Goal: Task Accomplishment & Management: Manage account settings

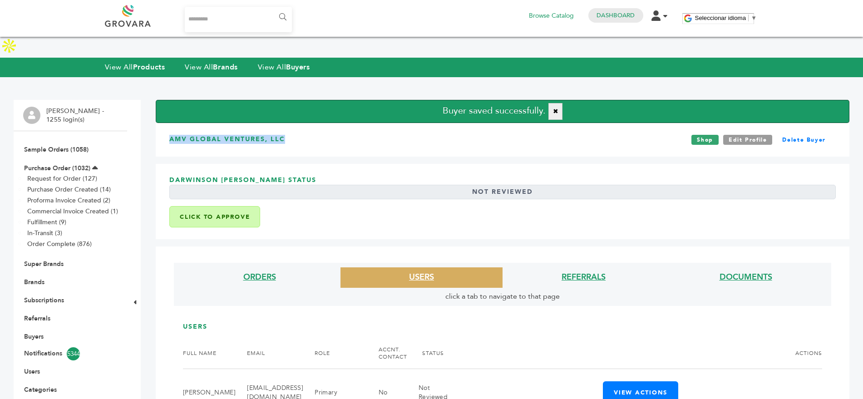
drag, startPoint x: 295, startPoint y: 126, endPoint x: 166, endPoint y: 122, distance: 128.6
click at [166, 123] on div "AMV Global Ventures, LLC Shop Edit Profile Delete Buyer" at bounding box center [503, 140] width 694 height 34
copy h3 "AMV Global Ventures, LLC"
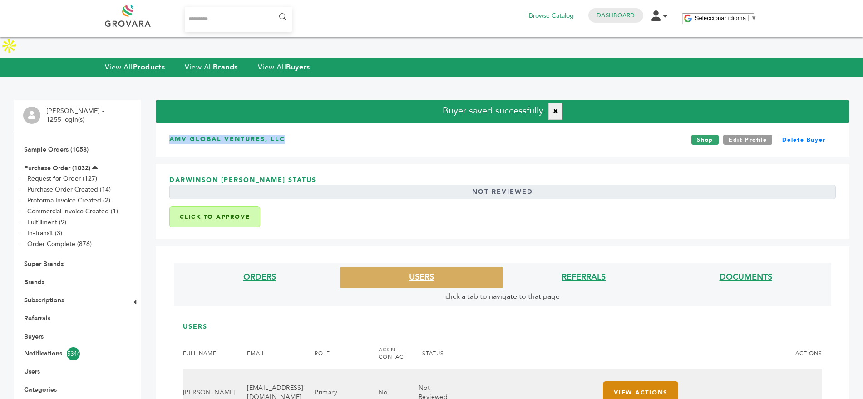
click at [654, 381] on button "View Actions" at bounding box center [640, 392] width 75 height 22
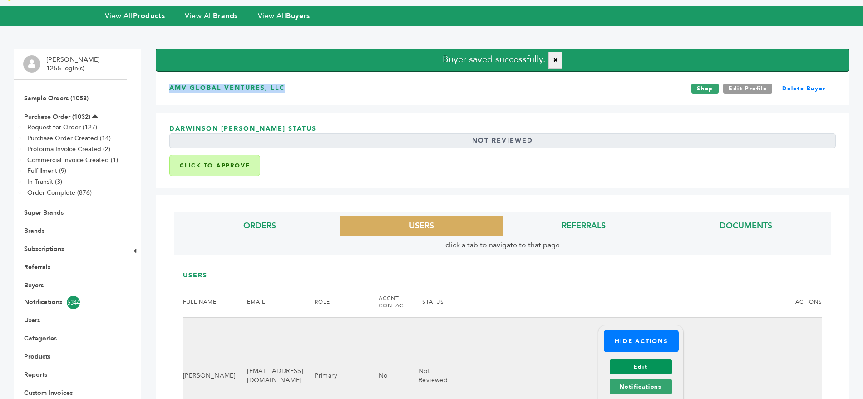
scroll to position [52, 0]
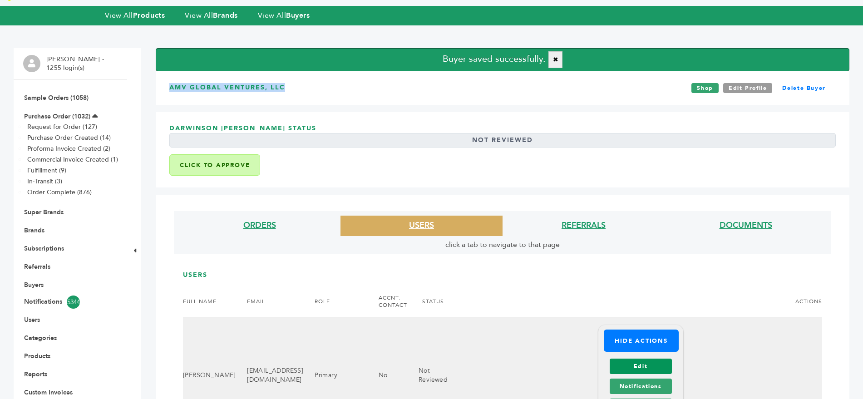
click at [652, 359] on link "Edit" at bounding box center [641, 366] width 62 height 15
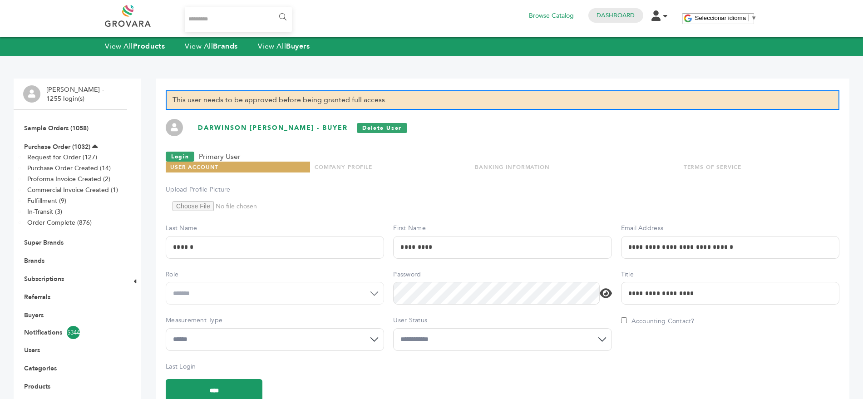
scroll to position [80, 0]
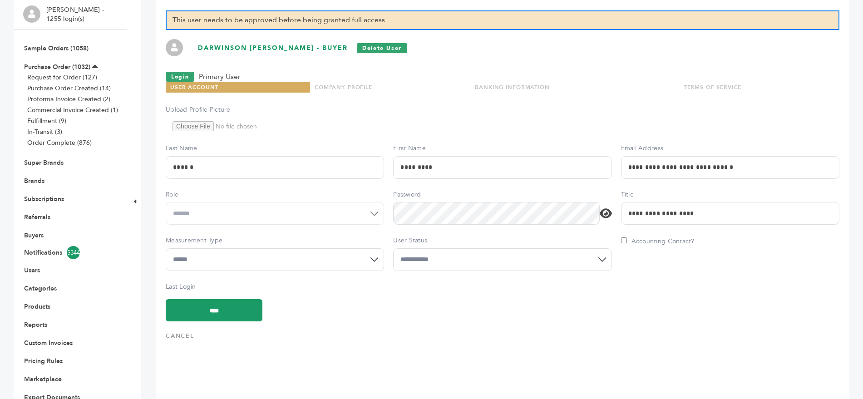
click at [455, 260] on select "**********" at bounding box center [502, 259] width 218 height 23
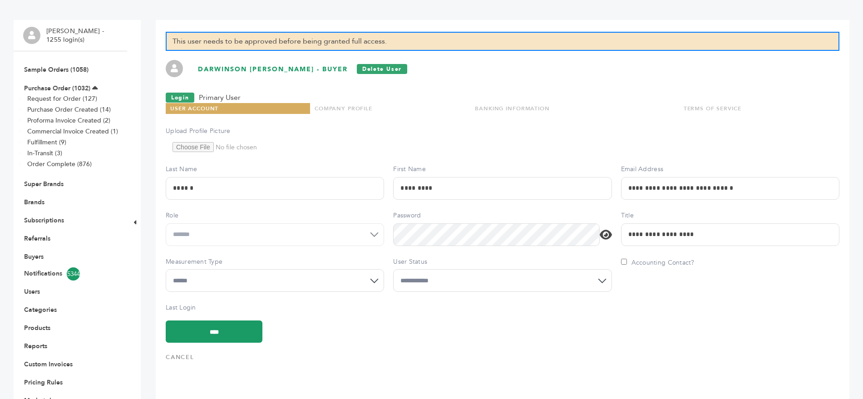
select select "*"
click at [393, 269] on select "**********" at bounding box center [502, 280] width 218 height 23
click at [194, 321] on input "****" at bounding box center [214, 332] width 97 height 22
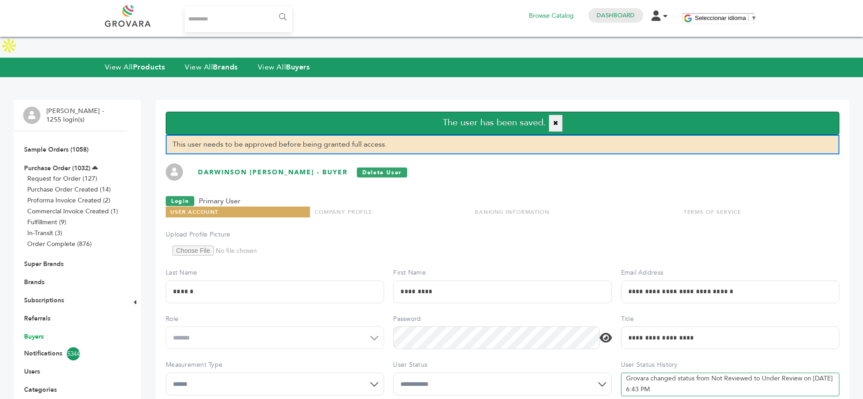
click at [28, 332] on link "Buyers" at bounding box center [34, 336] width 20 height 9
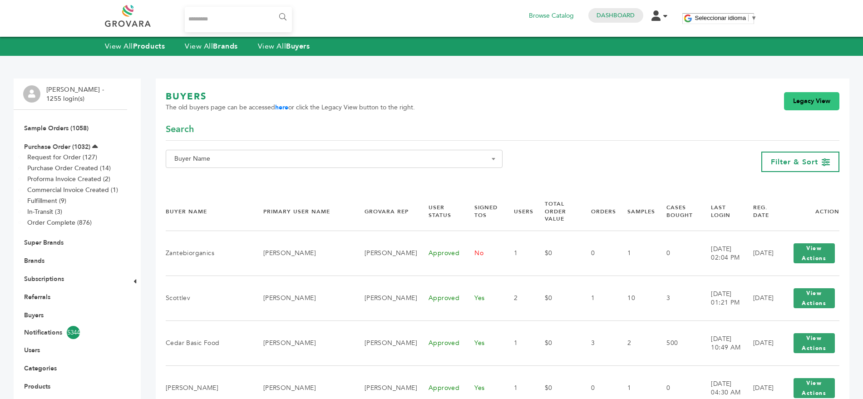
click at [805, 103] on link "Legacy View" at bounding box center [811, 101] width 55 height 18
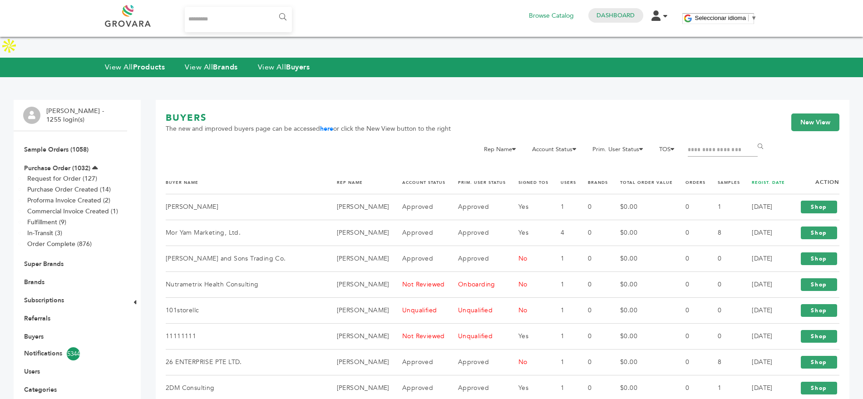
click at [763, 180] on link "REGIST. DATE" at bounding box center [768, 182] width 33 height 5
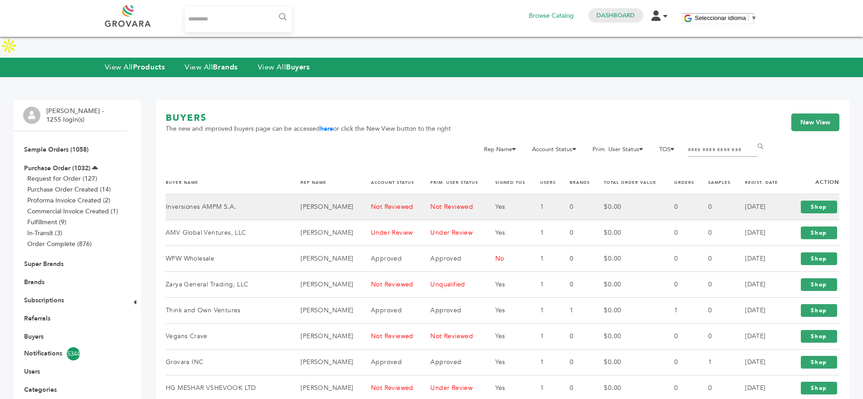
click at [201, 194] on td "Inversiones AMPM S.A." at bounding box center [228, 207] width 124 height 26
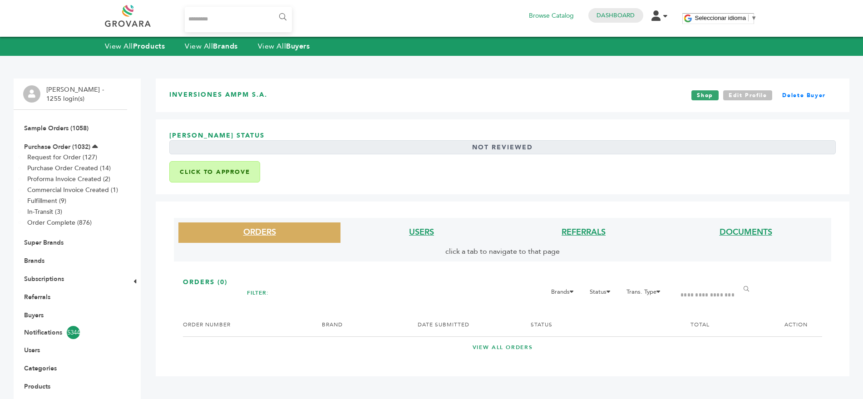
click at [749, 97] on link "Edit Profile" at bounding box center [747, 95] width 49 height 10
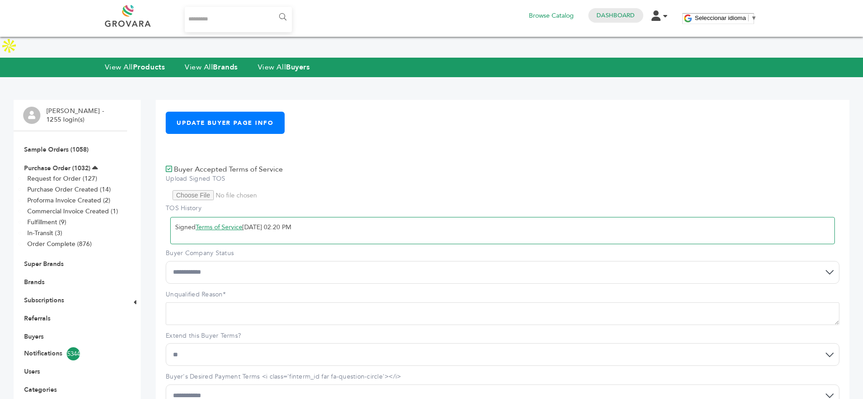
click at [193, 261] on select "**********" at bounding box center [503, 272] width 674 height 23
select select "*"
click at [166, 261] on select "**********" at bounding box center [503, 272] width 674 height 23
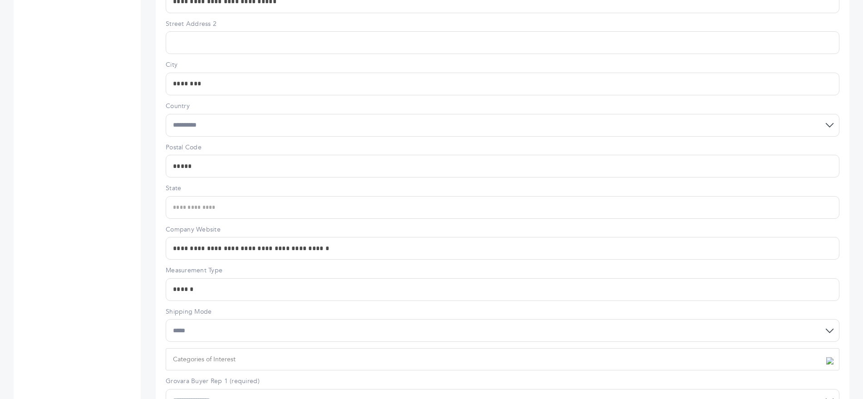
scroll to position [697, 0]
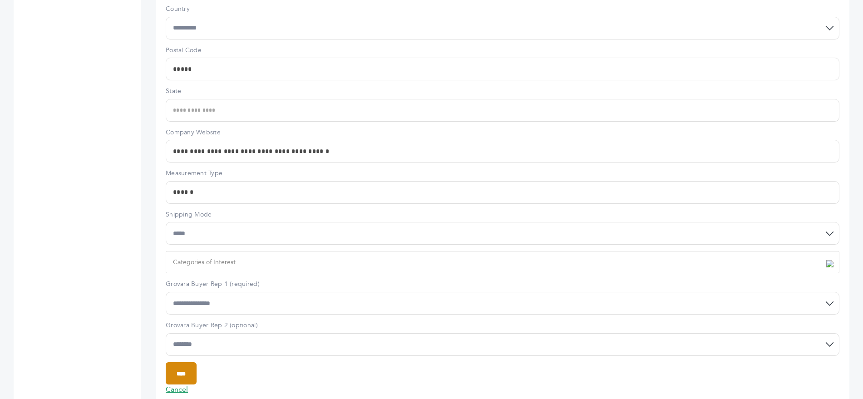
click at [182, 362] on input "****" at bounding box center [181, 373] width 31 height 22
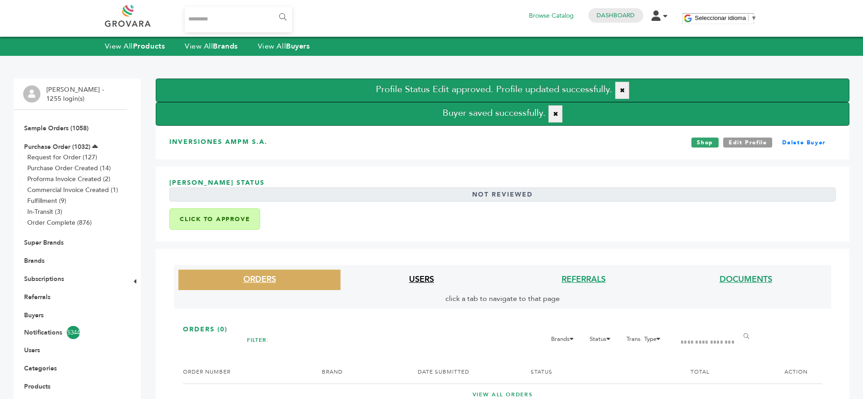
click at [425, 282] on link "USERS" at bounding box center [421, 279] width 25 height 11
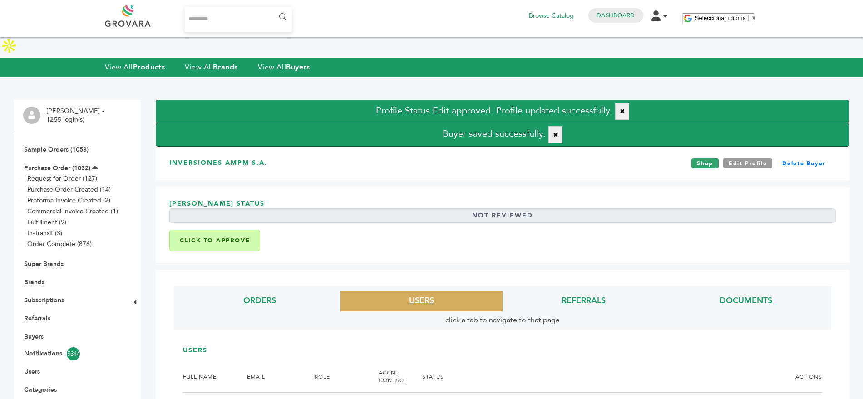
scroll to position [91, 0]
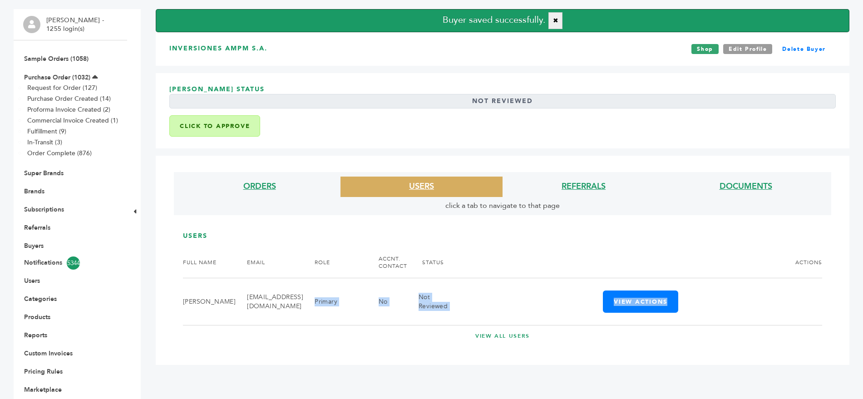
drag, startPoint x: 296, startPoint y: 306, endPoint x: 227, endPoint y: 311, distance: 69.2
click at [227, 311] on div "USERS FULL NAME EMAIL ROLE ACCNT. CONTACT STATUS ACTIONS [PERSON_NAME] [EMAIL_A…" at bounding box center [502, 283] width 667 height 126
click at [234, 343] on div "ORDERS USERS REFERRALS DOCUMENTS click a tab to navigate to that page ORDERS (0…" at bounding box center [503, 260] width 694 height 209
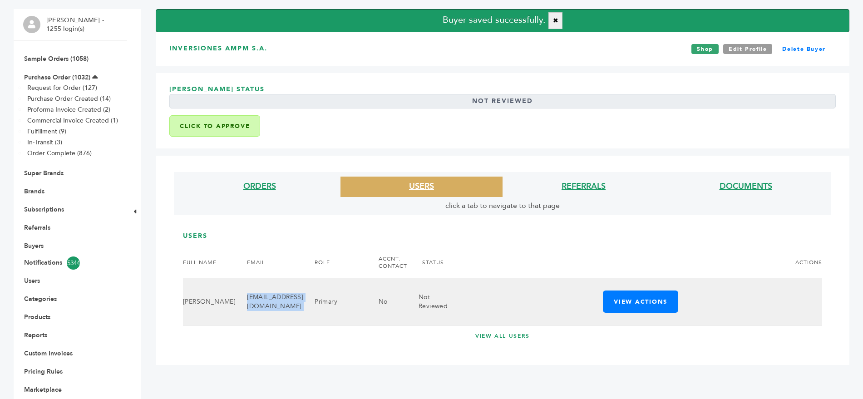
drag, startPoint x: 224, startPoint y: 283, endPoint x: 298, endPoint y: 286, distance: 73.6
click at [298, 286] on tr "Maria Laura Hidalgo mhidalgo@ampm.co.cr Primary No Not Reviewed View Actions Ed…" at bounding box center [502, 301] width 639 height 47
copy tr "mhidalgo@ampm.co.cr"
drag, startPoint x: 207, startPoint y: 291, endPoint x: 192, endPoint y: 278, distance: 19.4
click at [192, 278] on td "Maria Laura Hidalgo" at bounding box center [209, 301] width 53 height 47
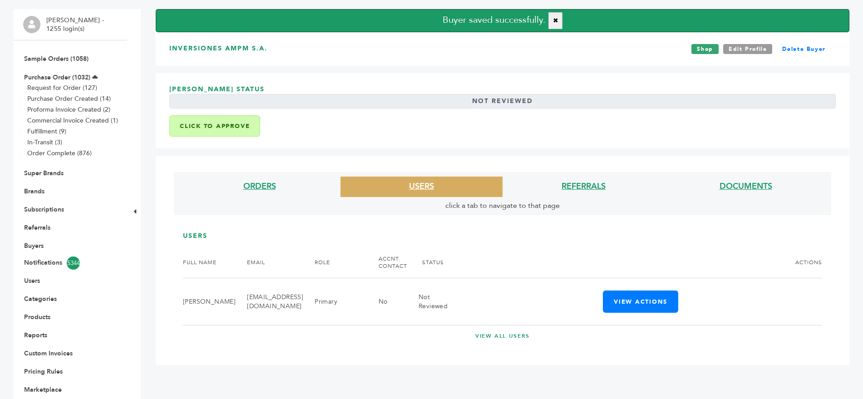
click at [311, 85] on h3 "Maria Laura Hidalgo Status Not Reviewed" at bounding box center [502, 100] width 667 height 30
drag, startPoint x: 282, startPoint y: 28, endPoint x: 173, endPoint y: 25, distance: 109.5
click at [173, 32] on div "Inversiones AMPM S.A. Shop Edit Profile Delete Buyer" at bounding box center [503, 49] width 694 height 34
copy h3 "Inversiones AMPM S.A."
click at [31, 242] on link "Buyers" at bounding box center [34, 246] width 20 height 9
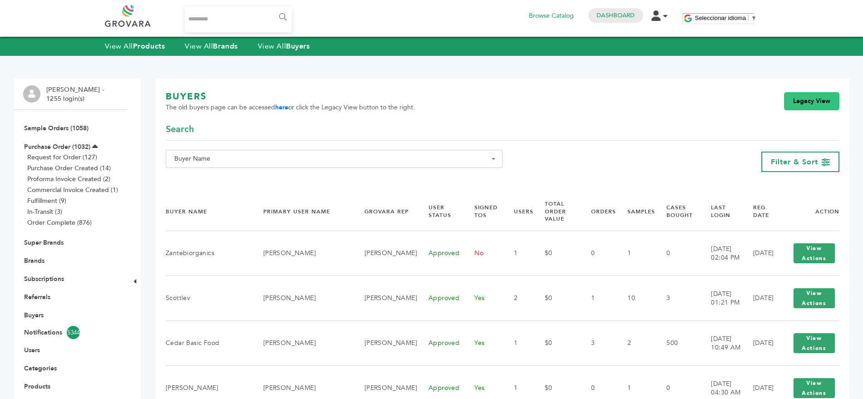
click at [804, 100] on link "Legacy View" at bounding box center [811, 101] width 55 height 18
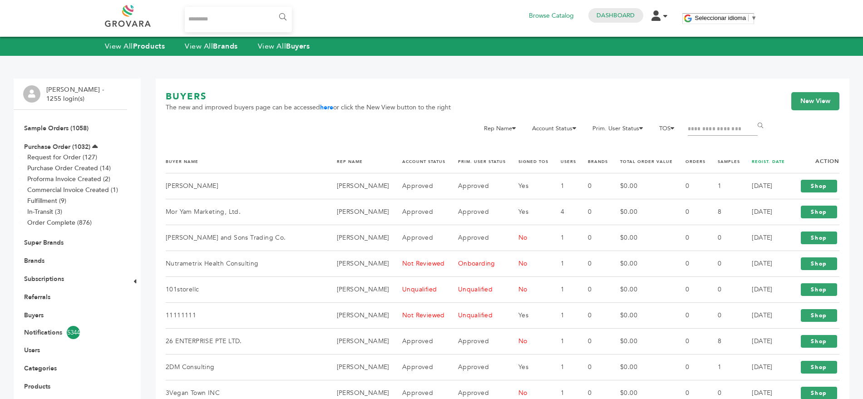
click at [762, 161] on link "REGIST. DATE" at bounding box center [768, 161] width 33 height 5
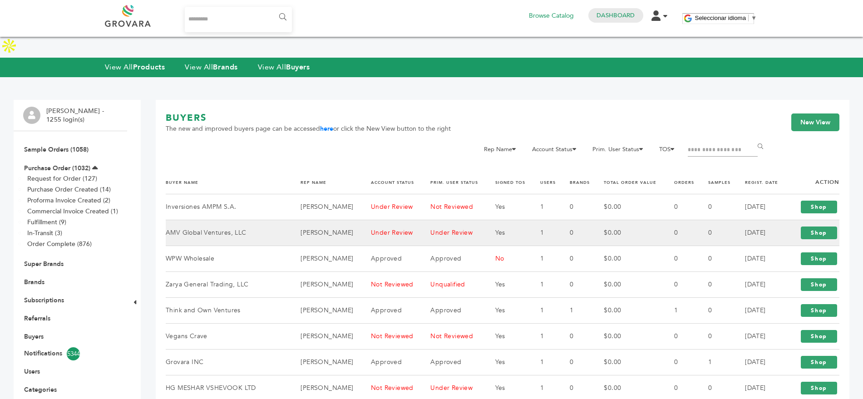
click at [205, 220] on td "AMV Global Ventures, LLC" at bounding box center [228, 233] width 124 height 26
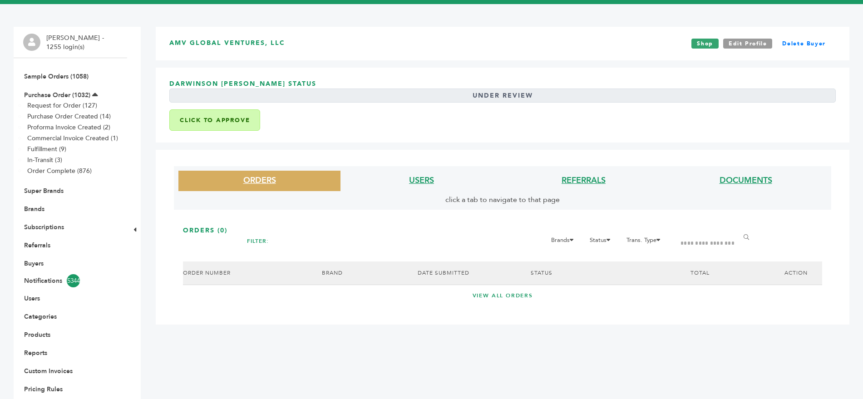
scroll to position [66, 0]
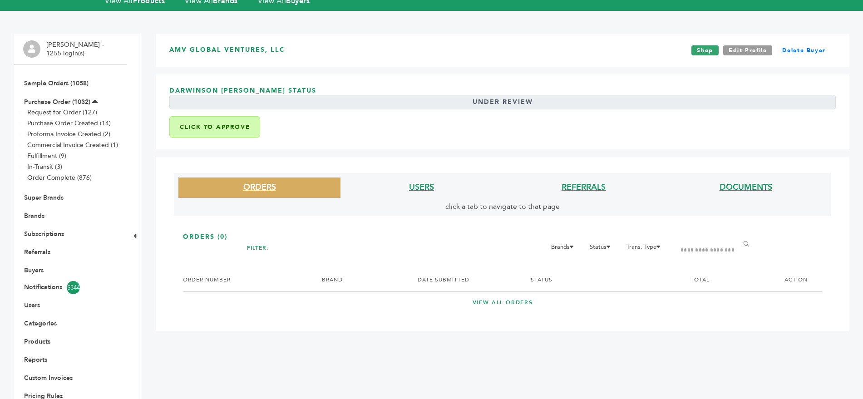
click at [422, 178] on li "USERS" at bounding box center [422, 188] width 162 height 20
click at [421, 182] on link "USERS" at bounding box center [421, 187] width 25 height 11
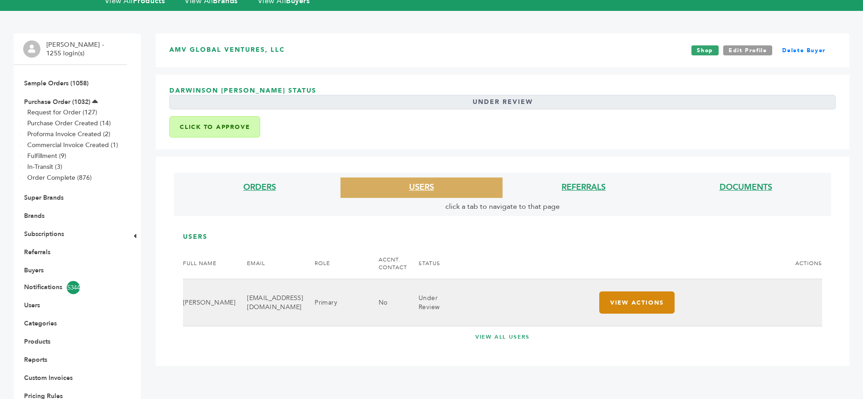
click at [652, 292] on button "View Actions" at bounding box center [636, 303] width 75 height 22
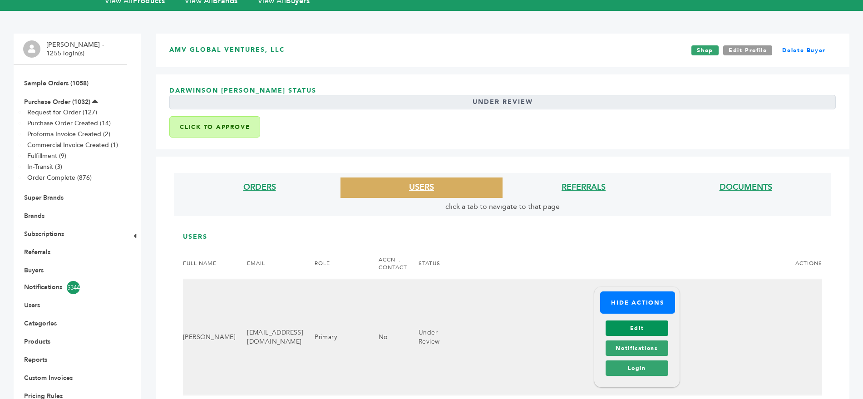
click at [646, 321] on link "Edit" at bounding box center [637, 328] width 62 height 15
